Goal: Transaction & Acquisition: Purchase product/service

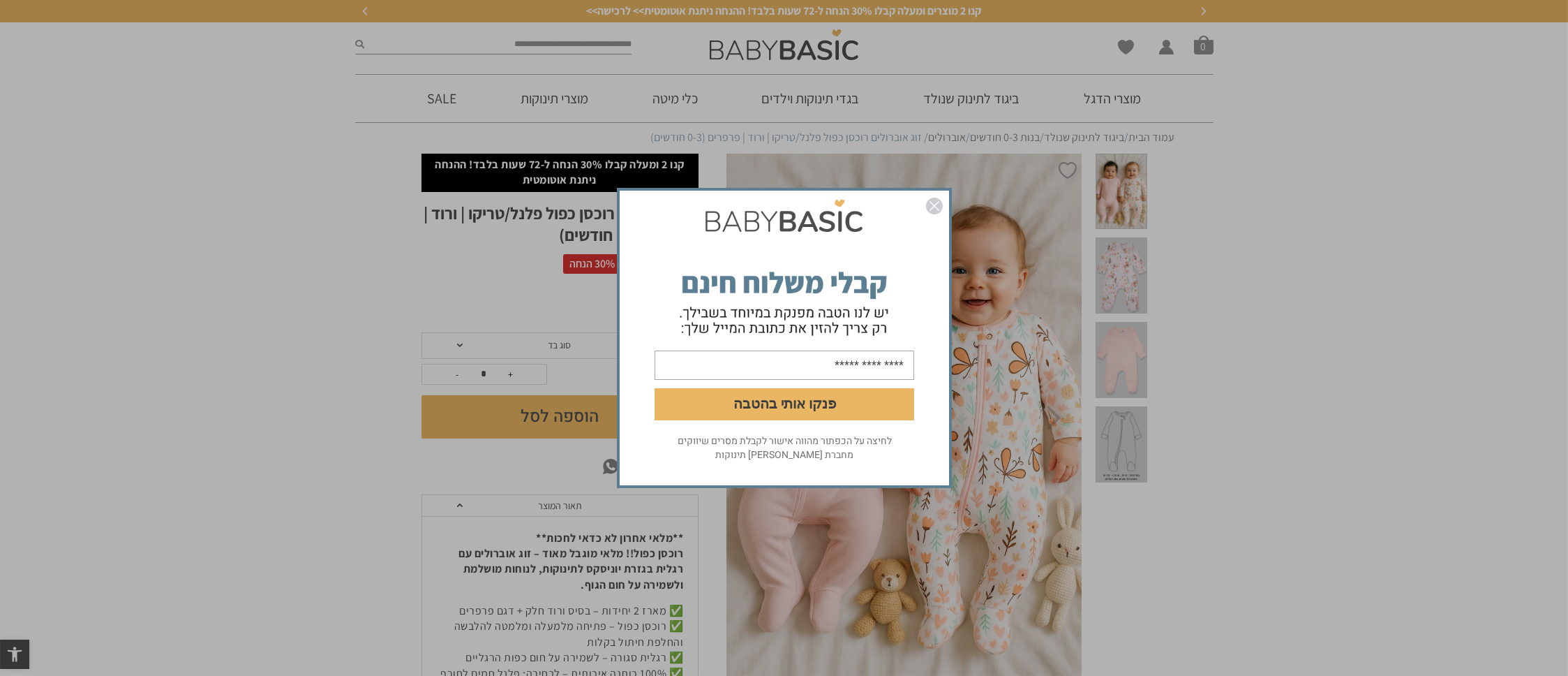
click at [934, 209] on img "סגור" at bounding box center [934, 206] width 17 height 17
click at [931, 209] on img "סגור" at bounding box center [934, 206] width 17 height 17
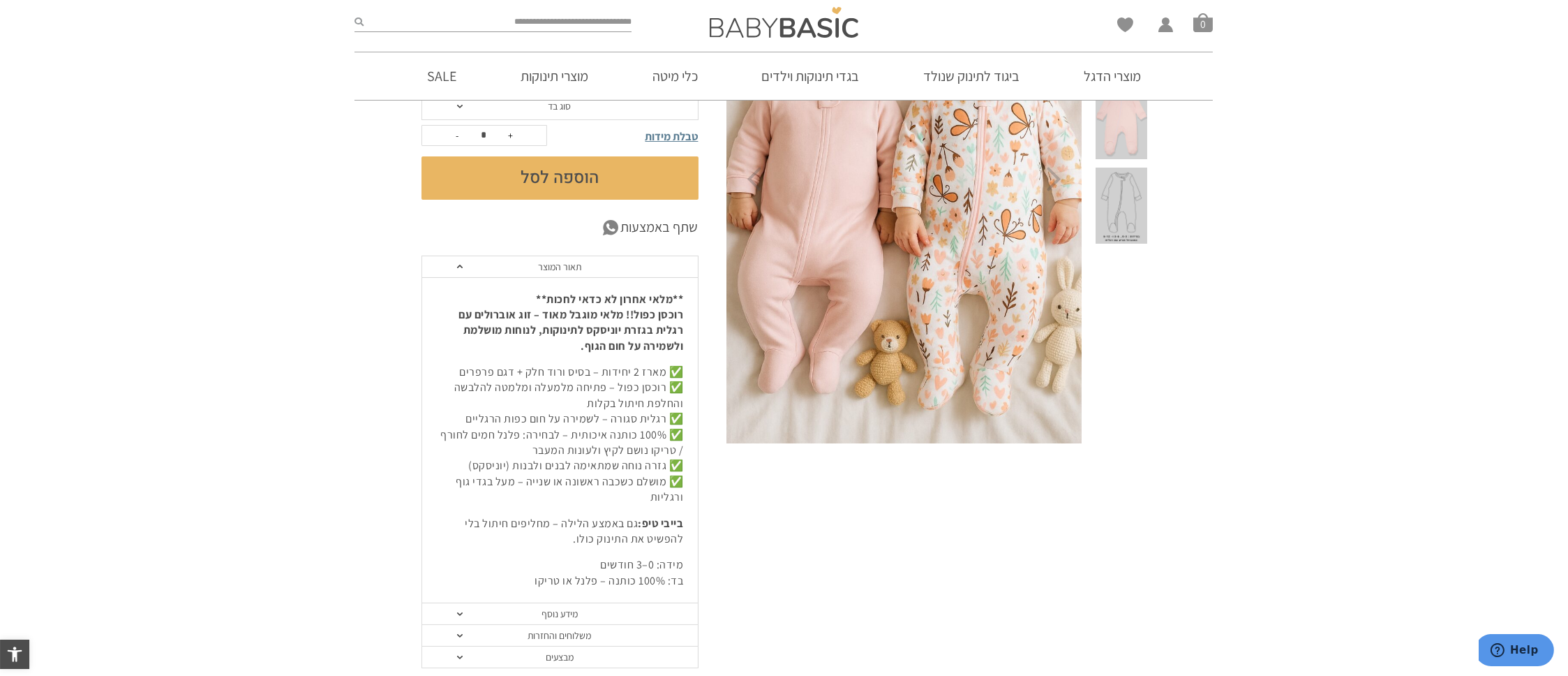
scroll to position [279, 0]
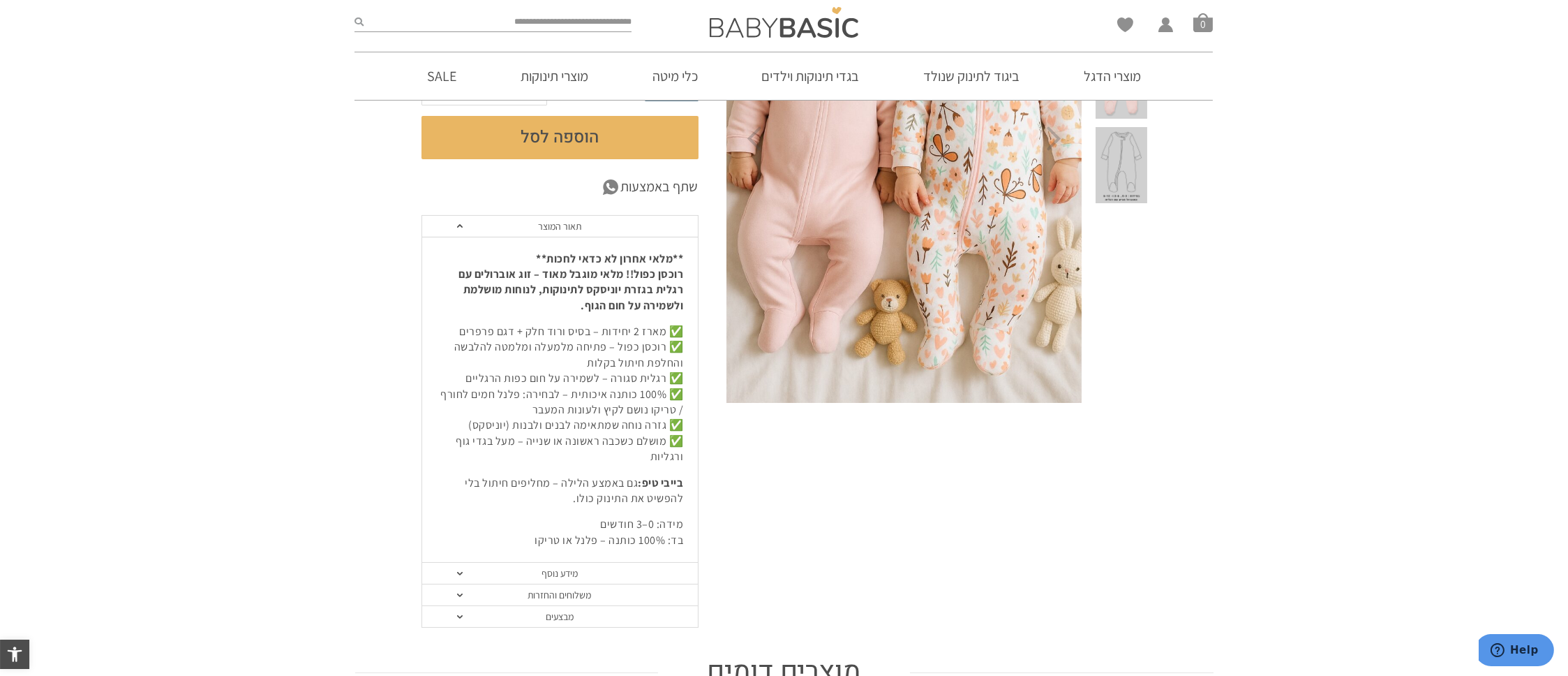
click at [498, 391] on p "✅ מארז 2 יחידות – בסיס ורוד חלק + דגם פרפרים ✅ רוכסן כפול – פתיחה מלמעלה ומלמטה…" at bounding box center [560, 394] width 248 height 141
click at [573, 396] on p "✅ מארז 2 יחידות – בסיס ורוד חלק + דגם פרפרים ✅ רוכסן כפול – פתיחה מלמעלה ומלמטה…" at bounding box center [560, 394] width 248 height 141
click at [497, 394] on p "✅ מארז 2 יחידות – בסיס ורוד חלק + דגם פרפרים ✅ רוכסן כפול – פתיחה מלמעלה ומלמטה…" at bounding box center [560, 394] width 248 height 141
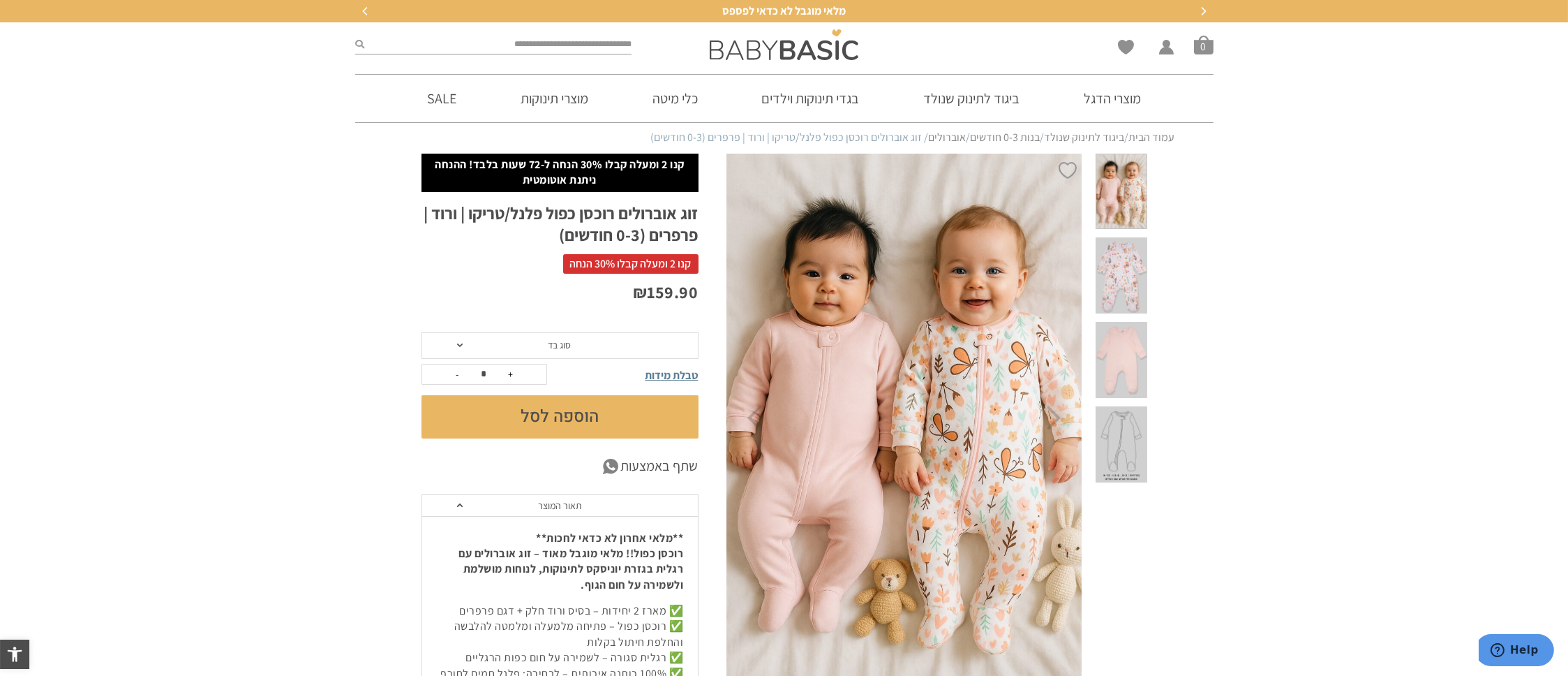
click at [575, 343] on span "סוג בד" at bounding box center [560, 346] width 277 height 26
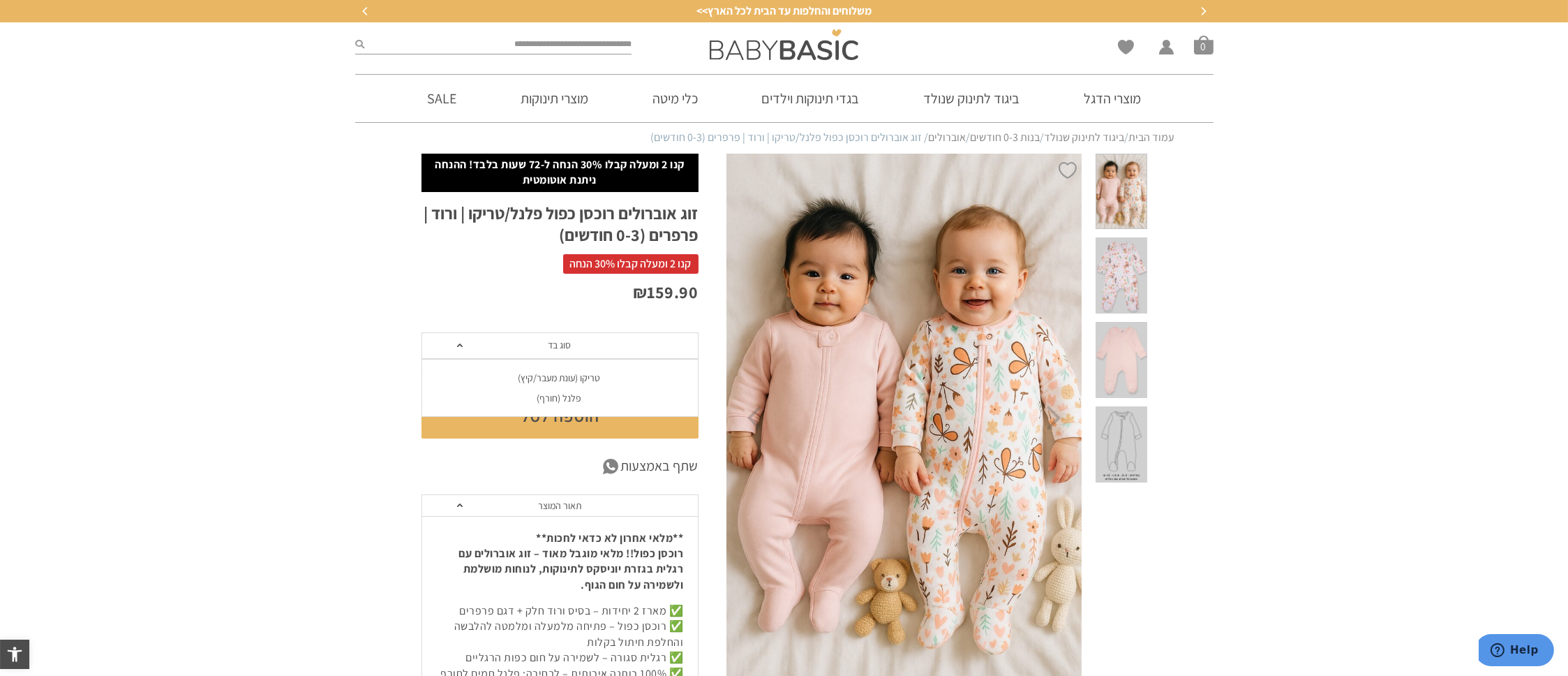
click at [564, 397] on div "פלנל (חורף)" at bounding box center [559, 398] width 277 height 12
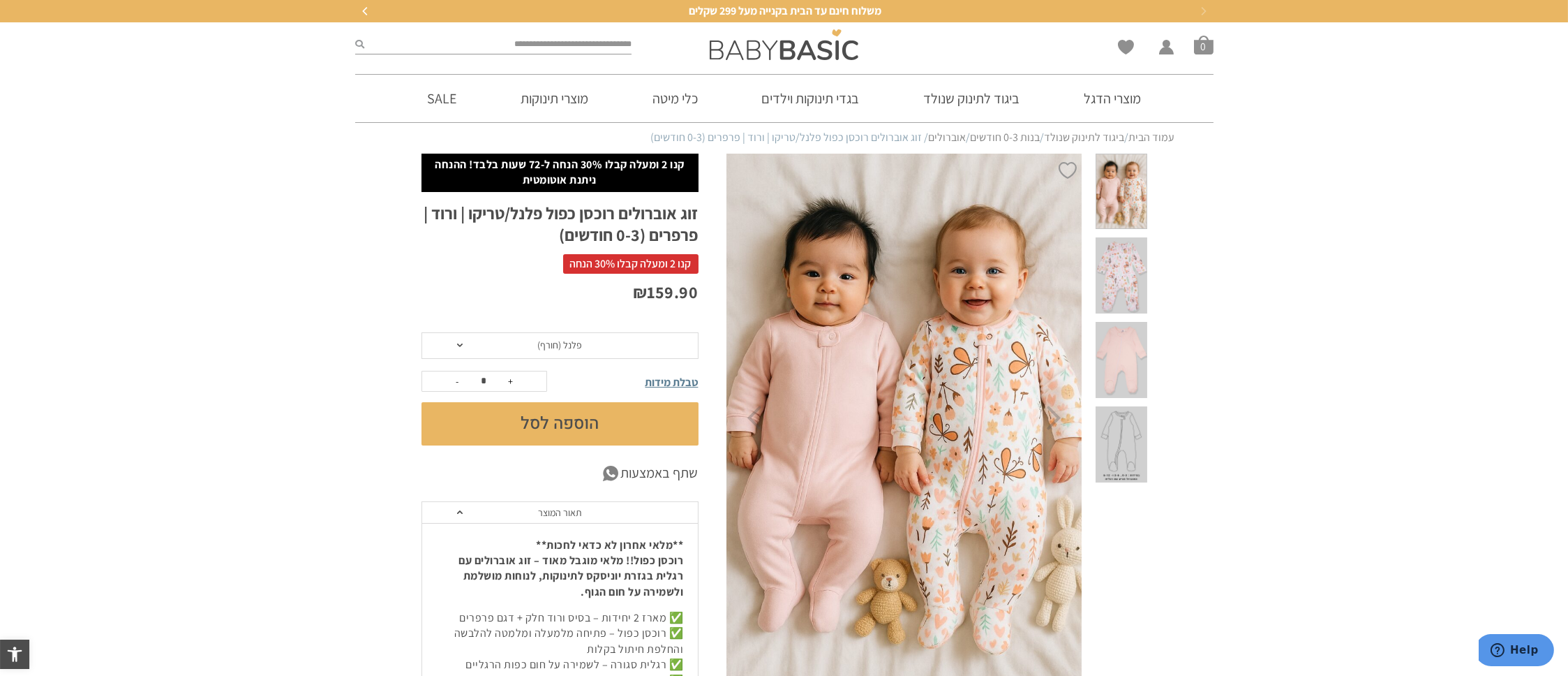
click at [521, 379] on div "- * +" at bounding box center [484, 382] width 126 height 21
click at [507, 382] on button "+" at bounding box center [511, 382] width 21 height 20
click at [457, 383] on button "-" at bounding box center [458, 382] width 21 height 20
type input "*"
click at [682, 380] on span "טבלת מידות" at bounding box center [672, 382] width 53 height 14
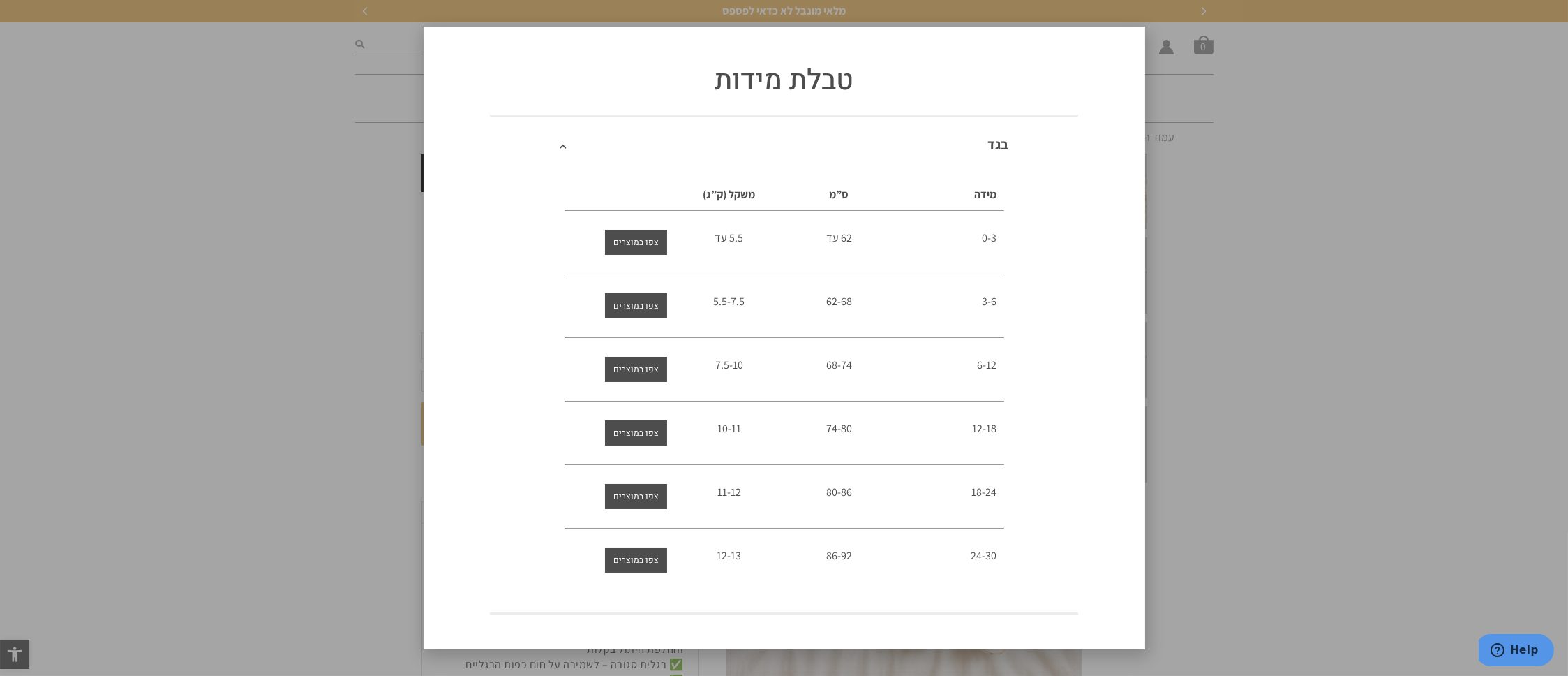
click at [1292, 294] on div "טבלת מידות בגד מידה ס”מ משקל (ק”ג) 0-3 62 עד 5.5 עד 3-6 62-68 5.5-7.5 6-12" at bounding box center [784, 338] width 1568 height 676
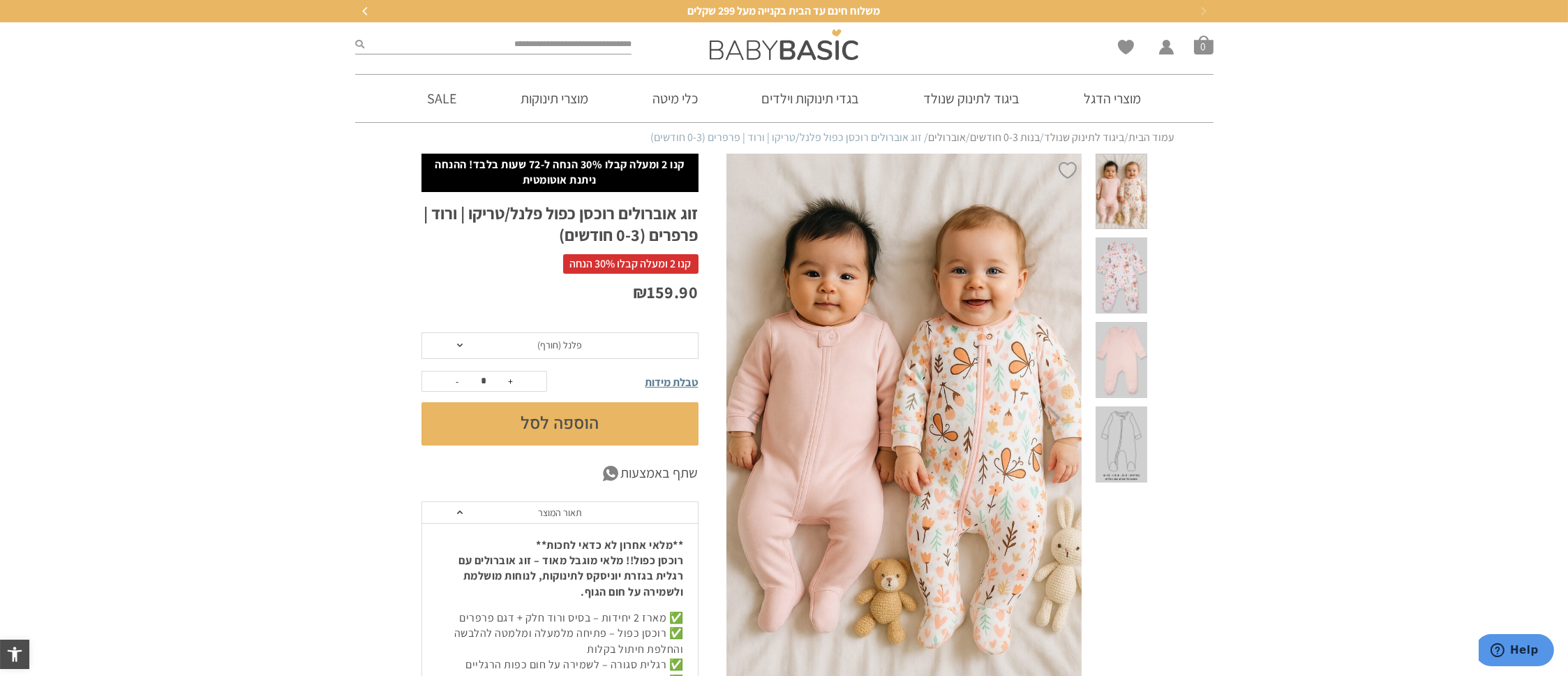
click at [565, 430] on button "הוספה לסל" at bounding box center [560, 424] width 277 height 44
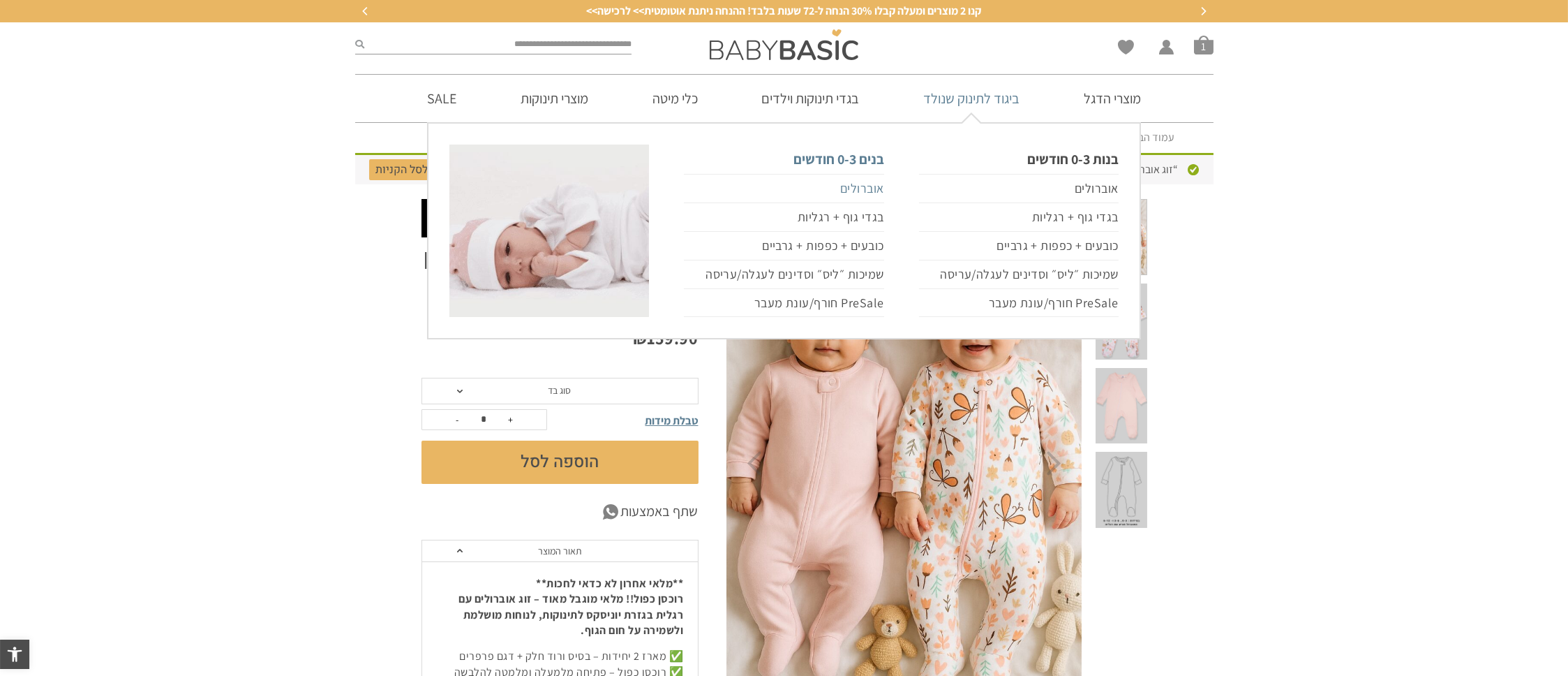
click at [859, 186] on link "אוברולים" at bounding box center [783, 188] width 199 height 29
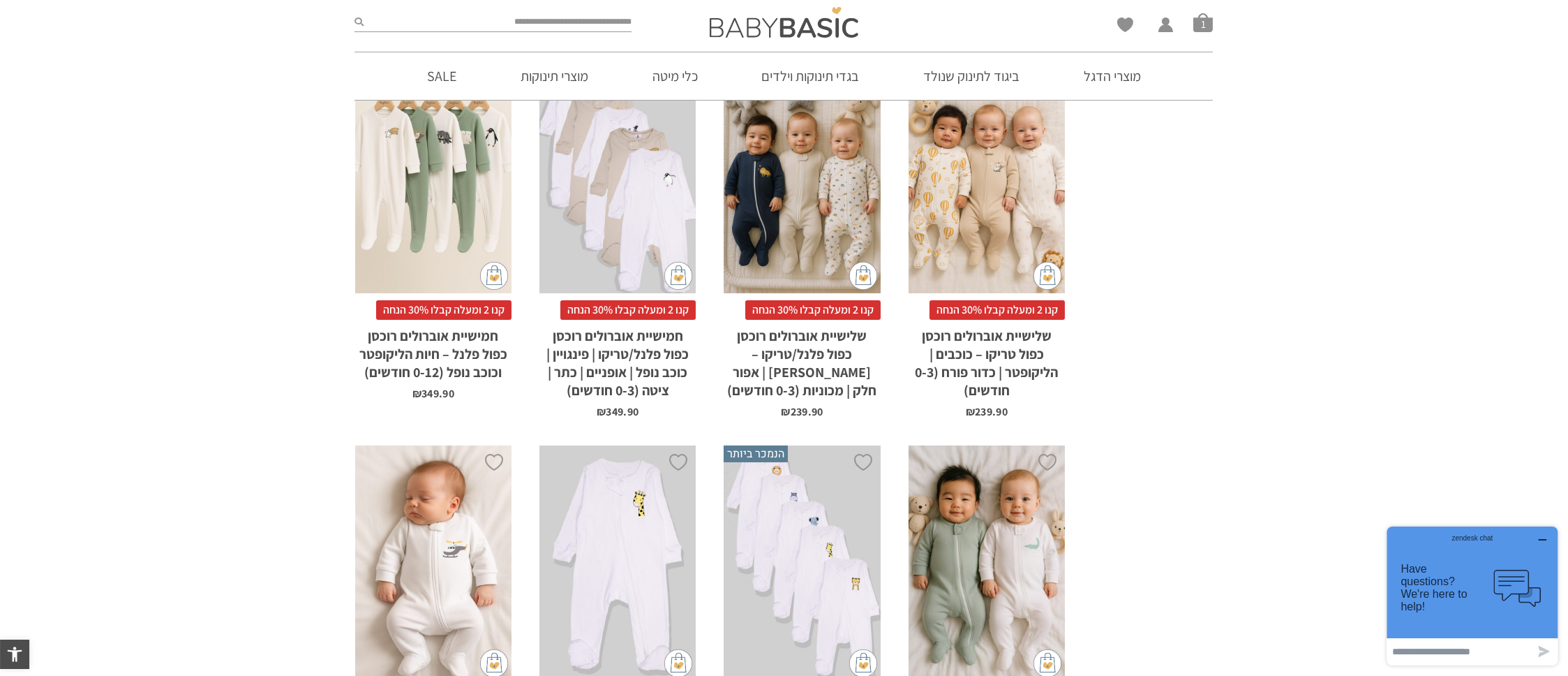
scroll to position [279, 0]
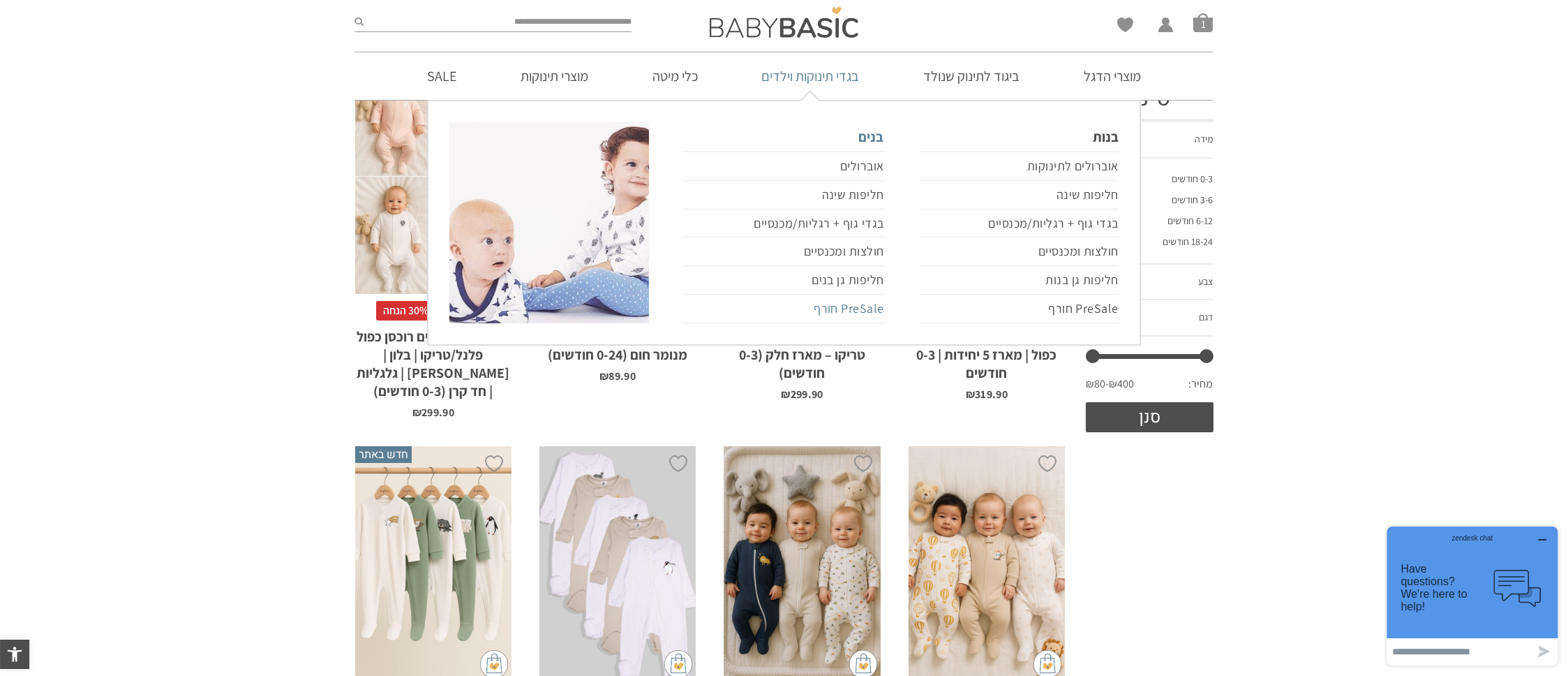
click at [871, 311] on link "PreSale חורף" at bounding box center [783, 309] width 199 height 29
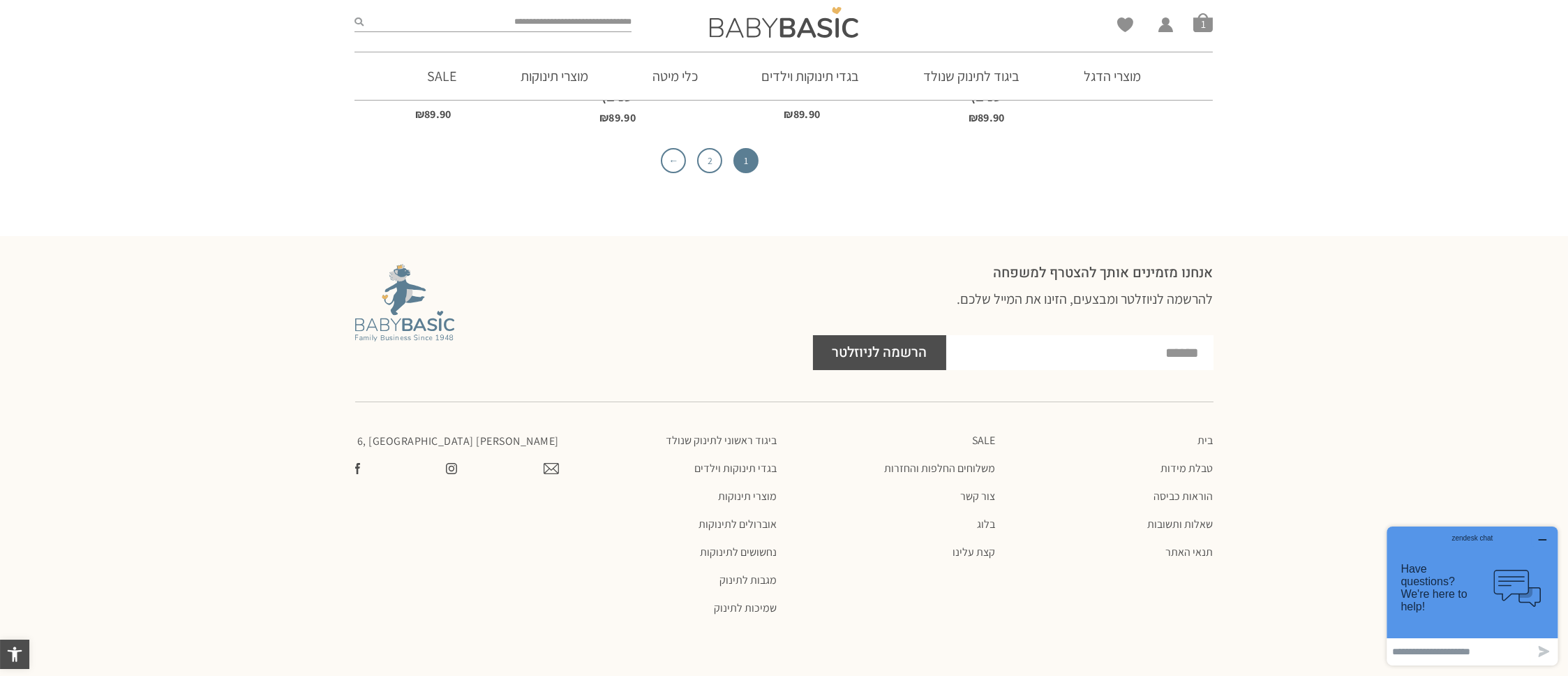
scroll to position [4772, 0]
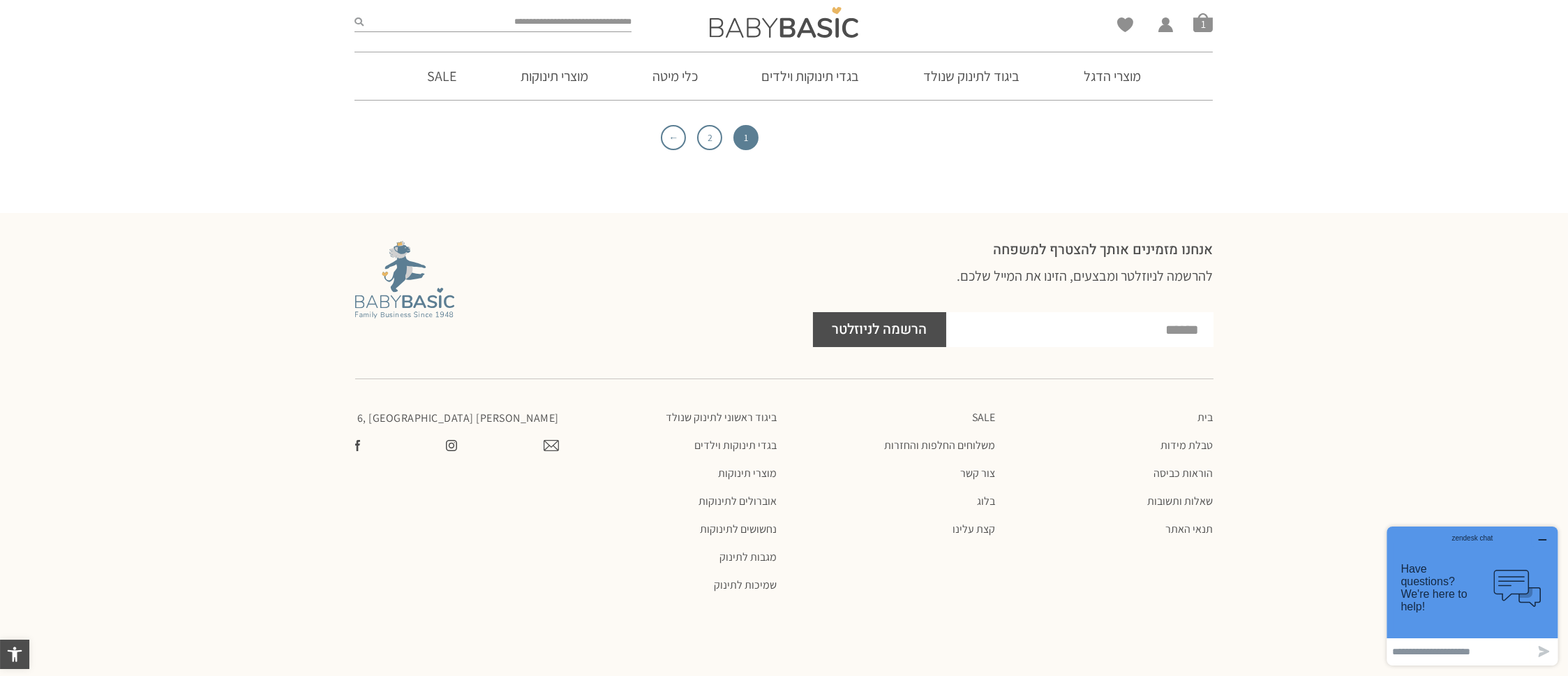
click at [524, 410] on p "[PERSON_NAME] 6, [GEOGRAPHIC_DATA]" at bounding box center [457, 418] width 205 height 15
click at [1193, 495] on link "שאלות ותשובות" at bounding box center [1111, 501] width 205 height 14
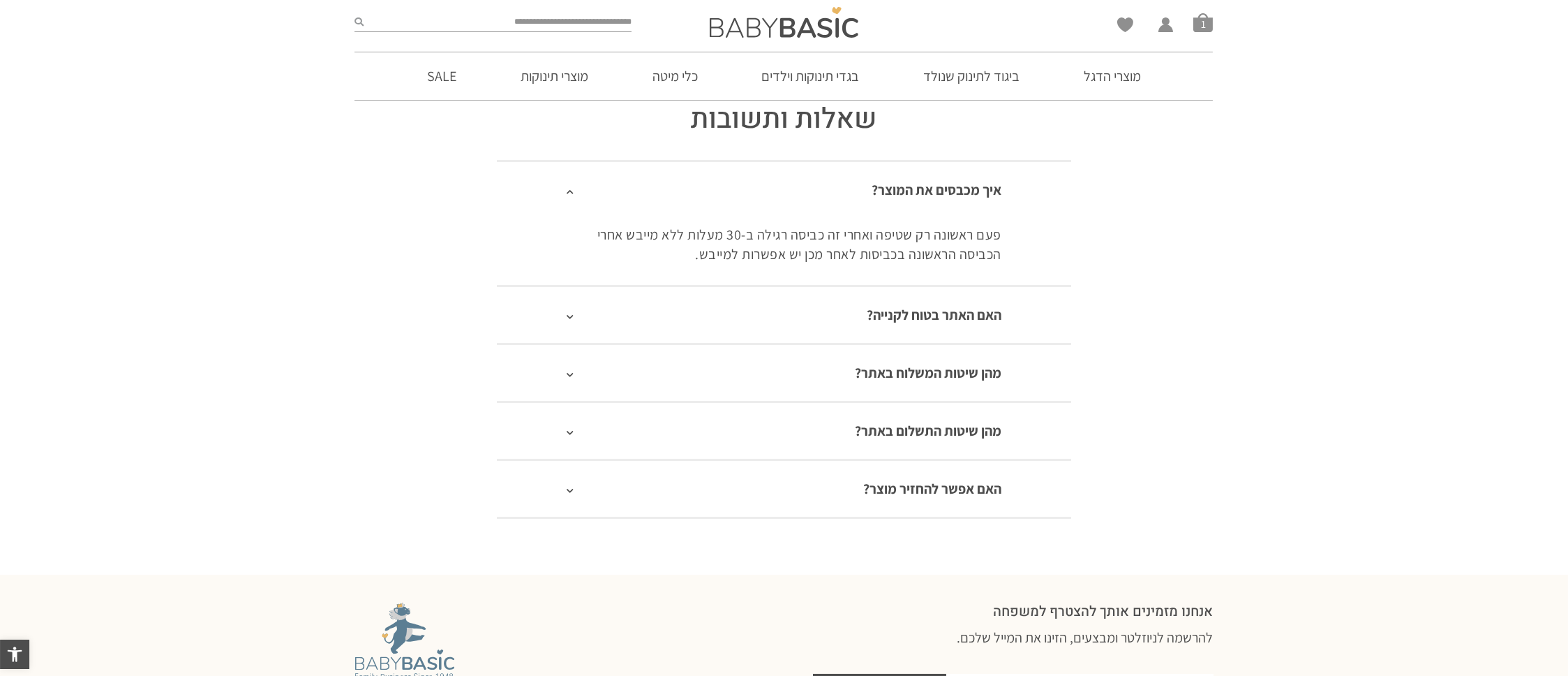
scroll to position [140, 0]
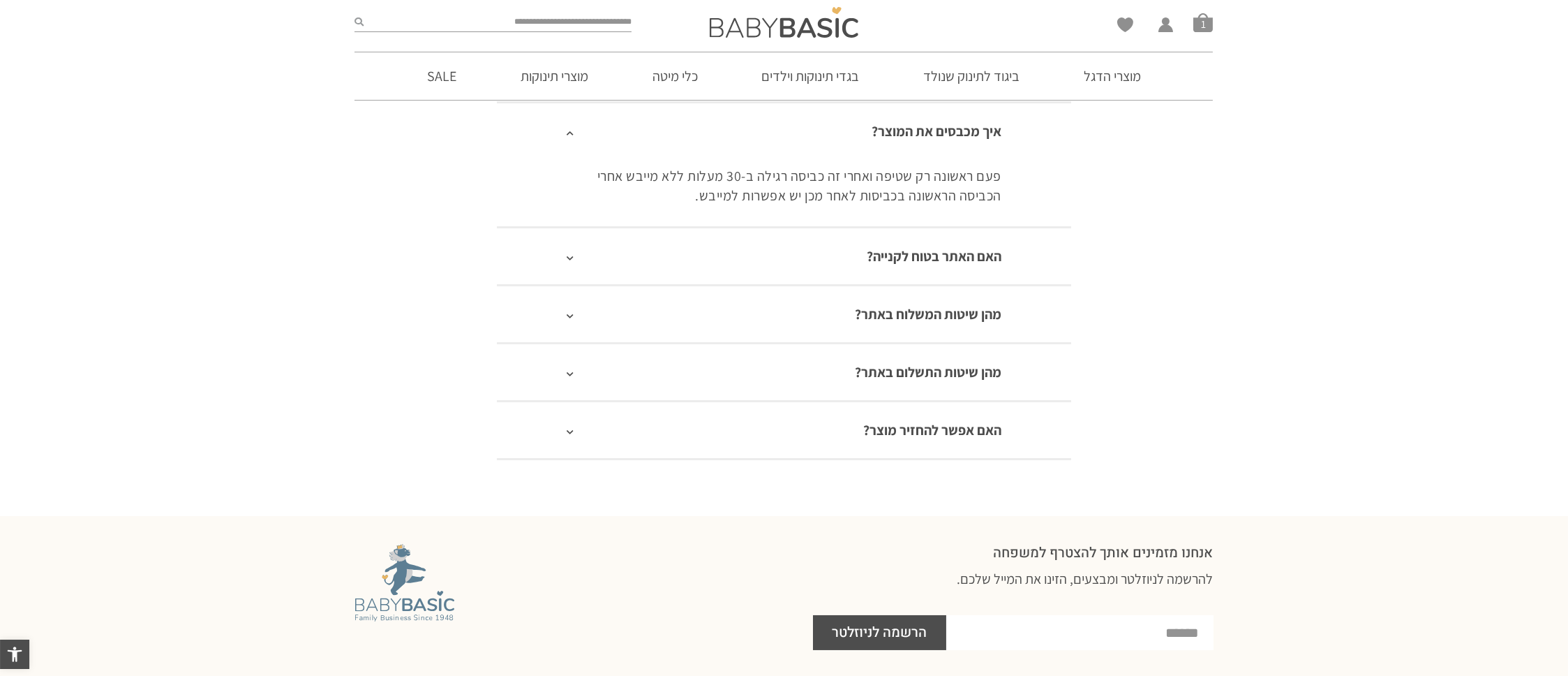
click at [567, 260] on icon at bounding box center [570, 258] width 7 height 8
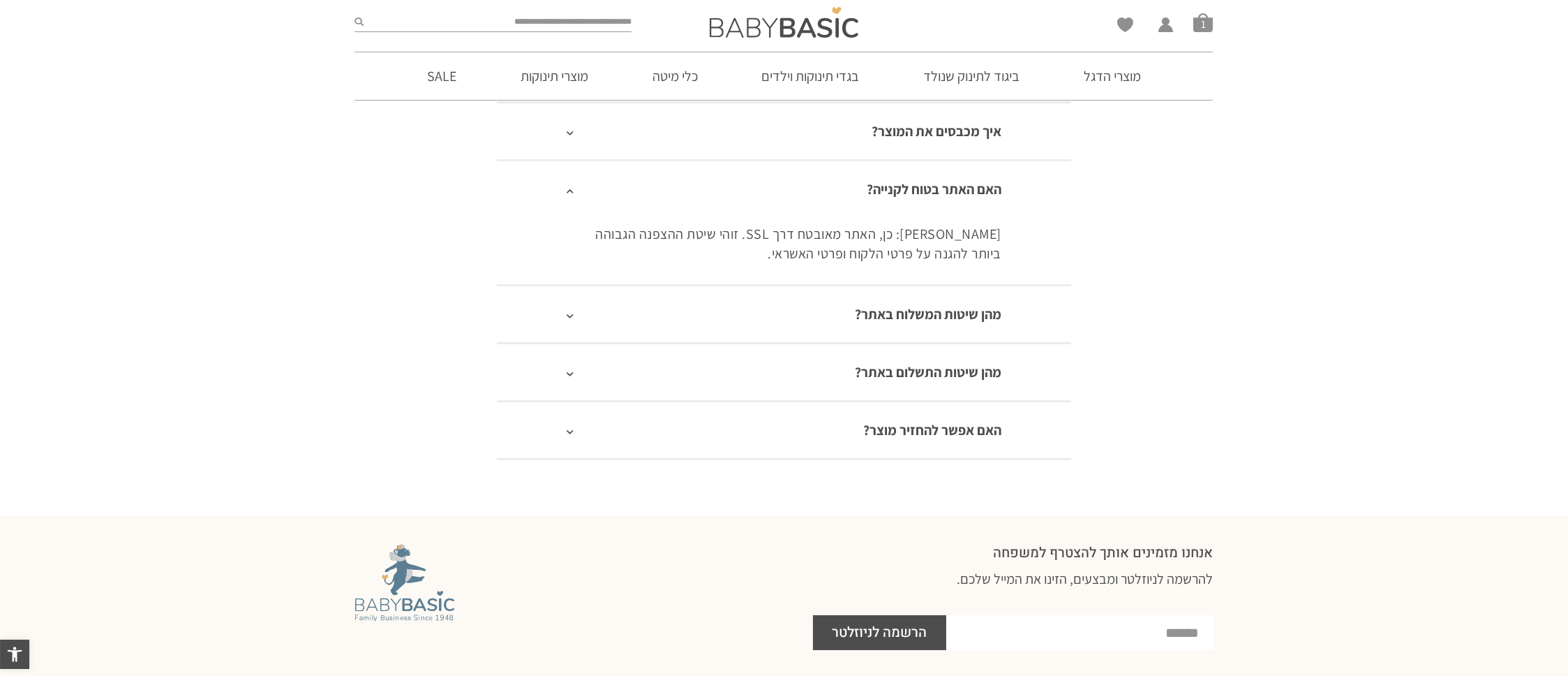
click at [573, 312] on icon at bounding box center [570, 316] width 7 height 8
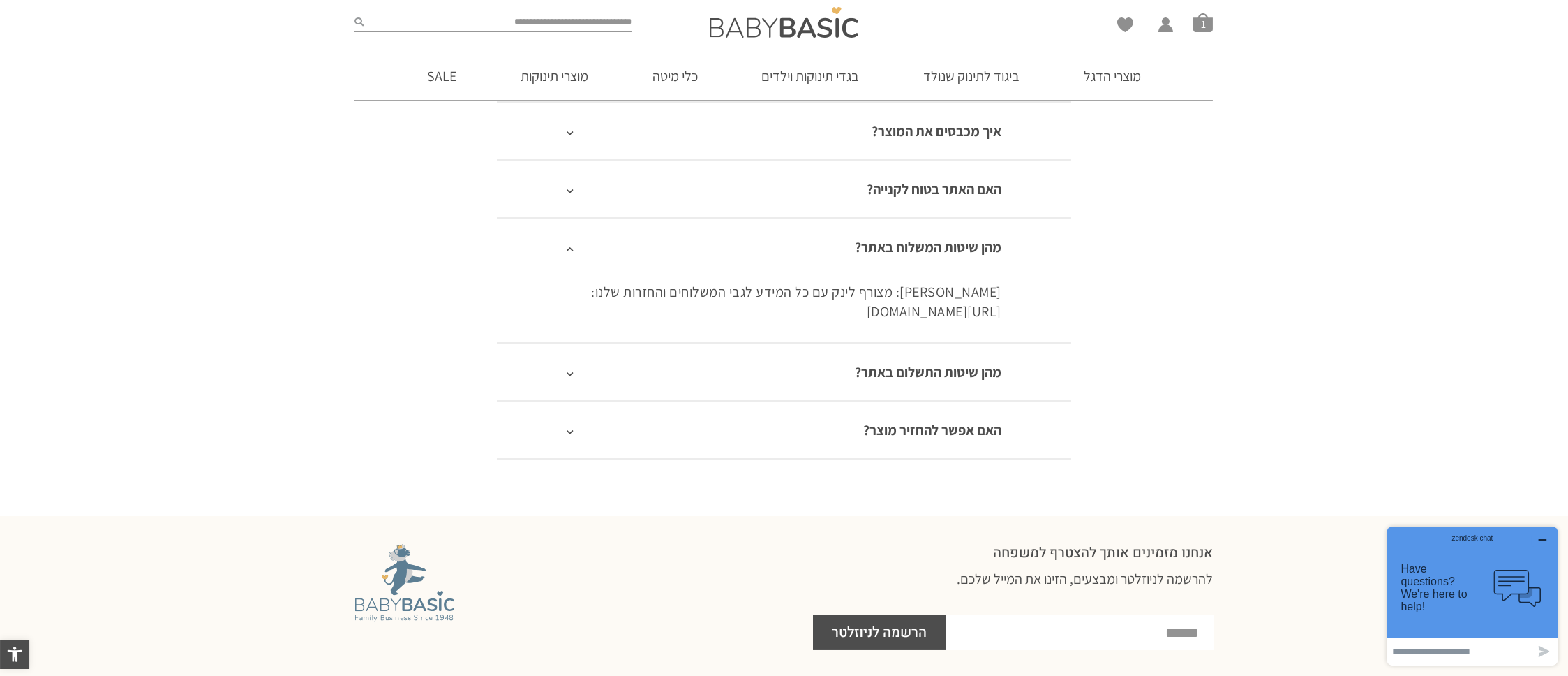
click at [570, 372] on icon at bounding box center [570, 374] width 7 height 8
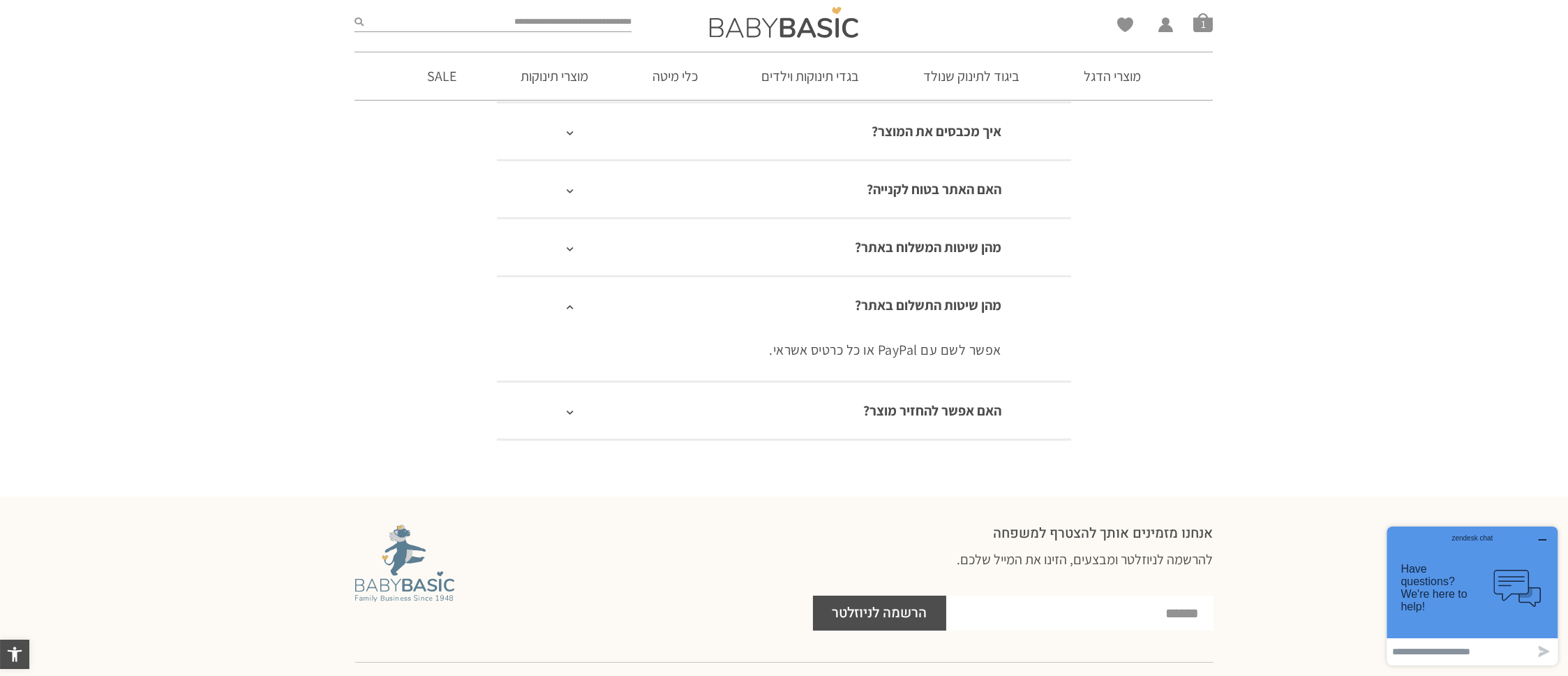
click at [567, 409] on icon at bounding box center [570, 413] width 7 height 8
